Goal: Information Seeking & Learning: Learn about a topic

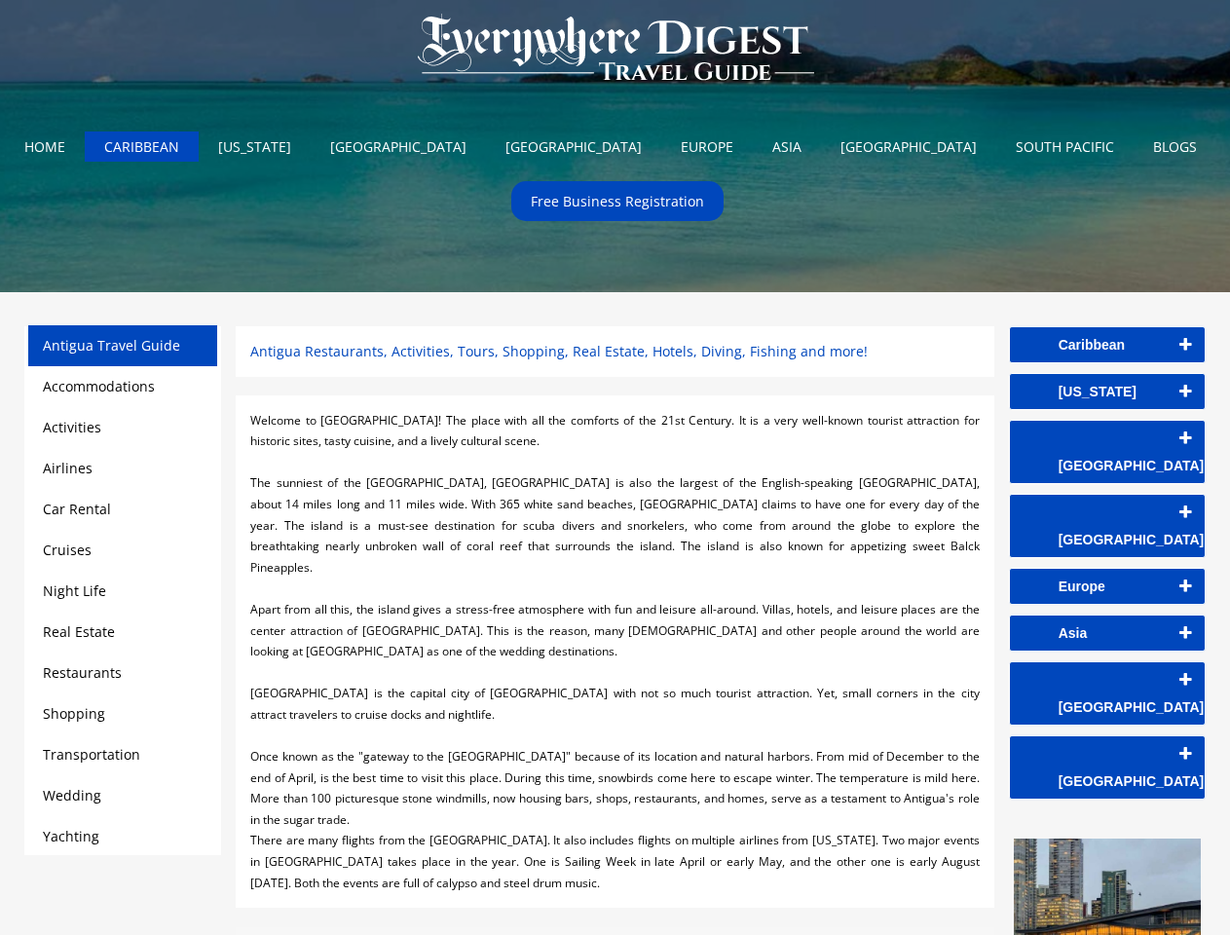
click at [615, 468] on div at bounding box center [614, 462] width 729 height 21
click at [616, 52] on img at bounding box center [615, 48] width 434 height 97
click at [1108, 345] on link "Caribbean" at bounding box center [1107, 344] width 195 height 35
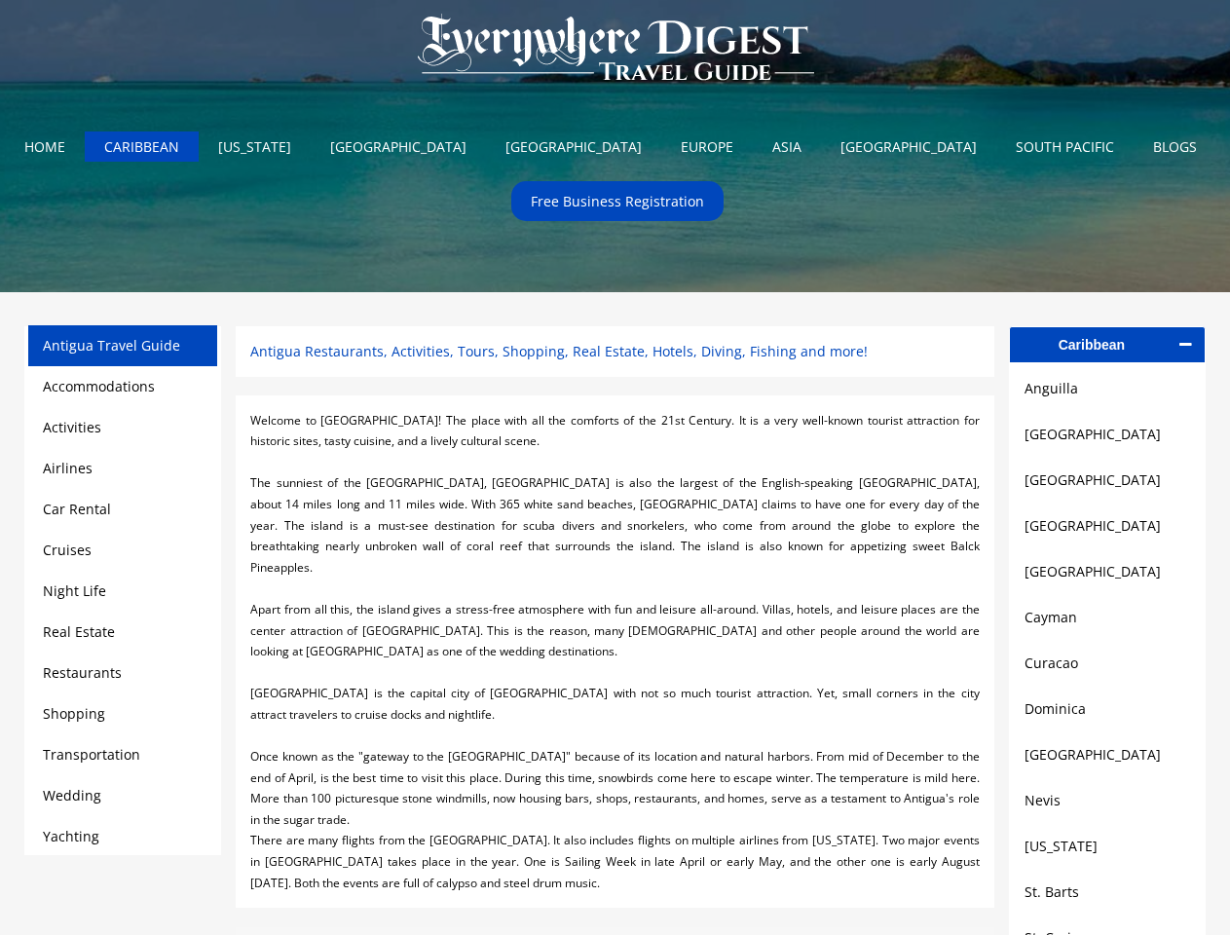
click at [1108, 438] on link "[GEOGRAPHIC_DATA]" at bounding box center [1108, 434] width 166 height 23
click at [1108, 485] on link "[GEOGRAPHIC_DATA]" at bounding box center [1108, 480] width 166 height 23
click at [1108, 532] on link "[GEOGRAPHIC_DATA]" at bounding box center [1108, 525] width 166 height 23
click at [1108, 579] on link "[GEOGRAPHIC_DATA]" at bounding box center [1108, 571] width 166 height 23
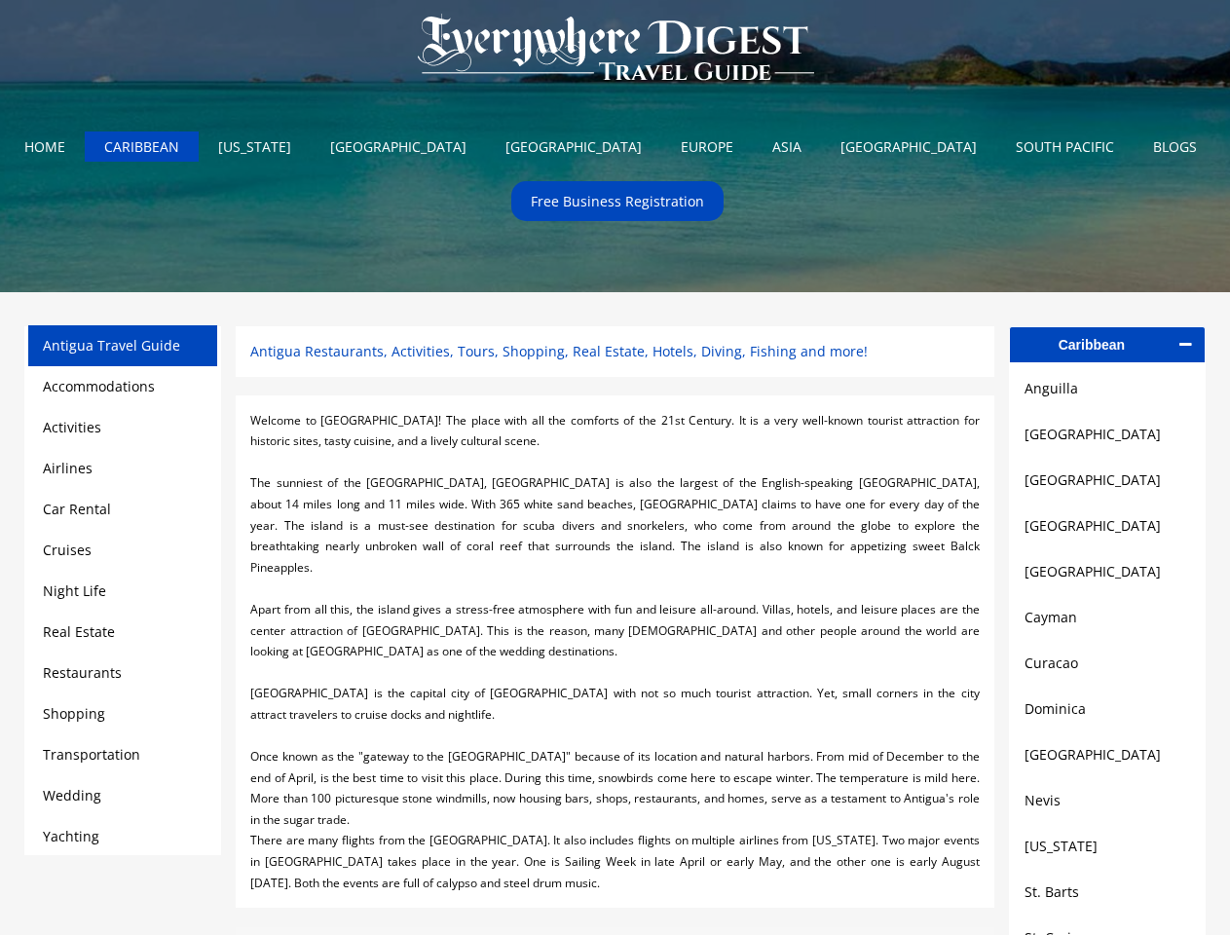
click at [1108, 625] on link "Cayman" at bounding box center [1108, 617] width 166 height 23
